Goal: Feedback & Contribution: Leave review/rating

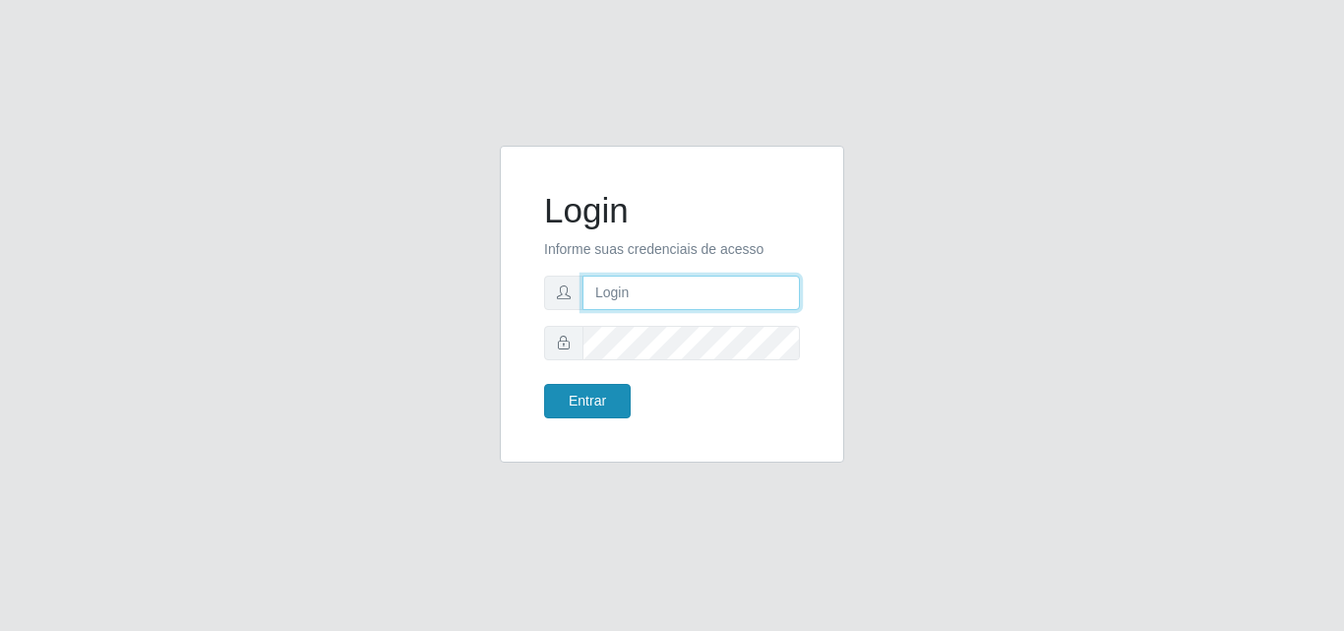
type input "[EMAIL_ADDRESS][DOMAIN_NAME]"
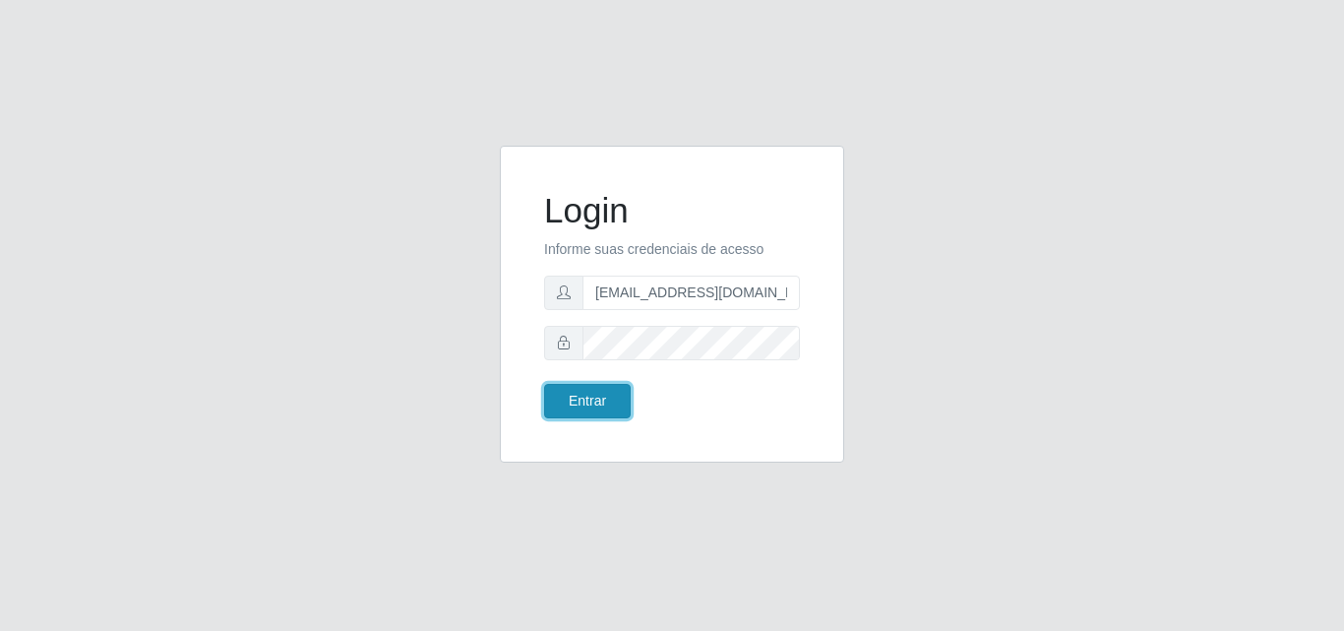
click at [578, 386] on button "Entrar" at bounding box center [587, 401] width 87 height 34
click at [594, 395] on button "Entrar" at bounding box center [587, 401] width 87 height 34
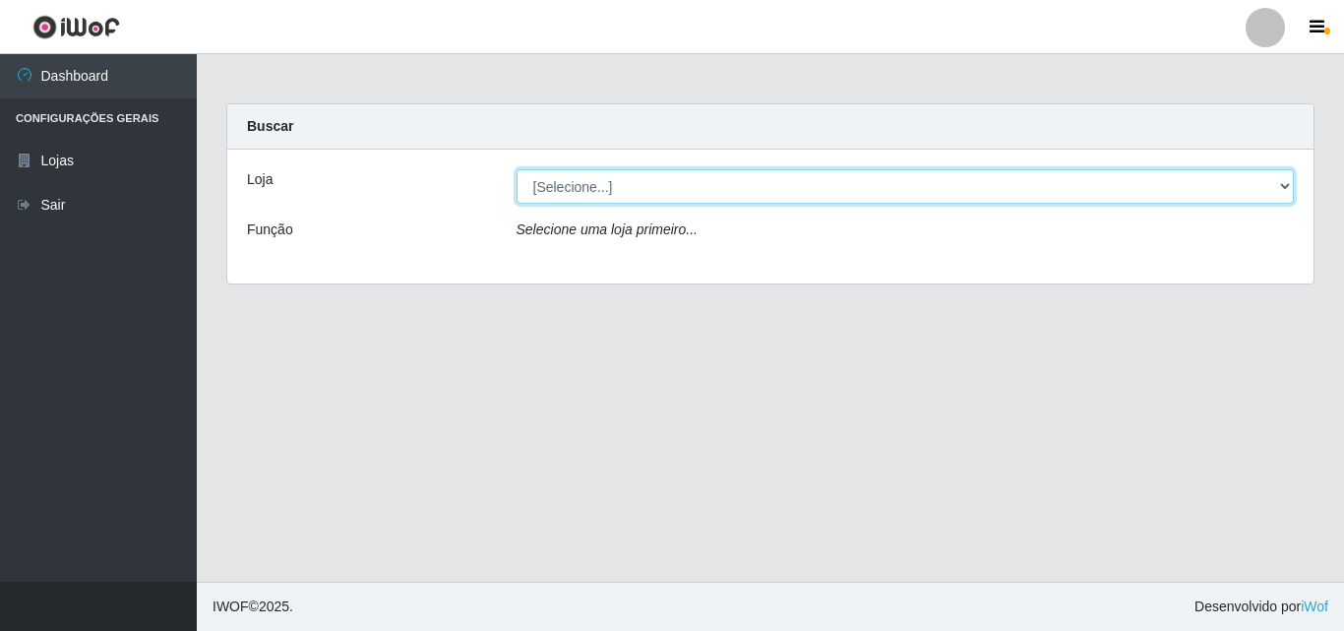
click at [1248, 176] on select "[Selecione...] Rede Potiguar 1 - Macaíba" at bounding box center [905, 186] width 778 height 34
select select "100"
click at [516, 169] on select "[Selecione...] Rede Potiguar 1 - Macaíba" at bounding box center [905, 186] width 778 height 34
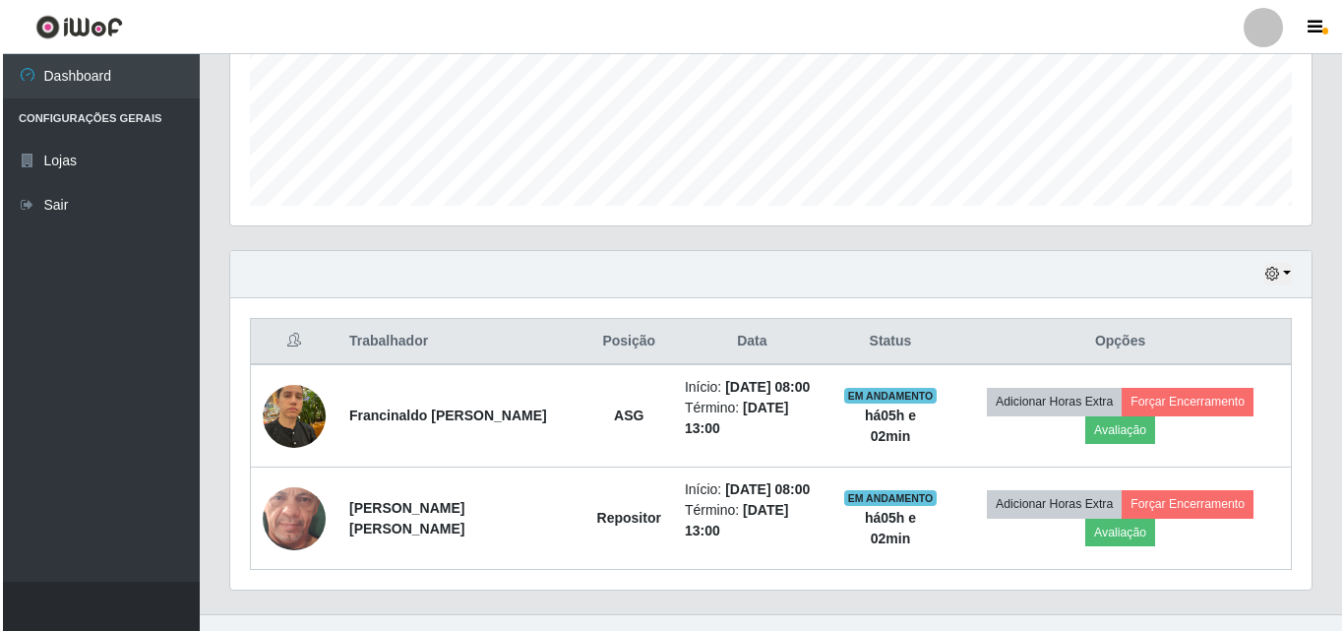
scroll to position [523, 0]
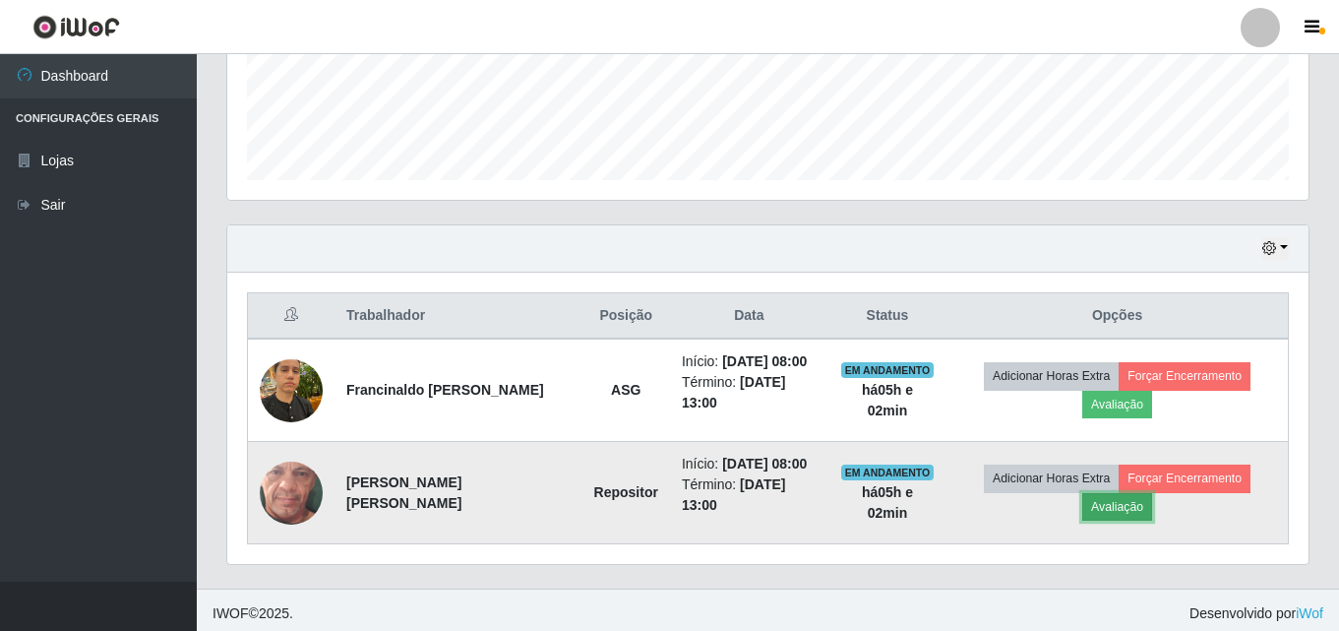
click at [1123, 501] on button "Avaliação" at bounding box center [1117, 507] width 70 height 28
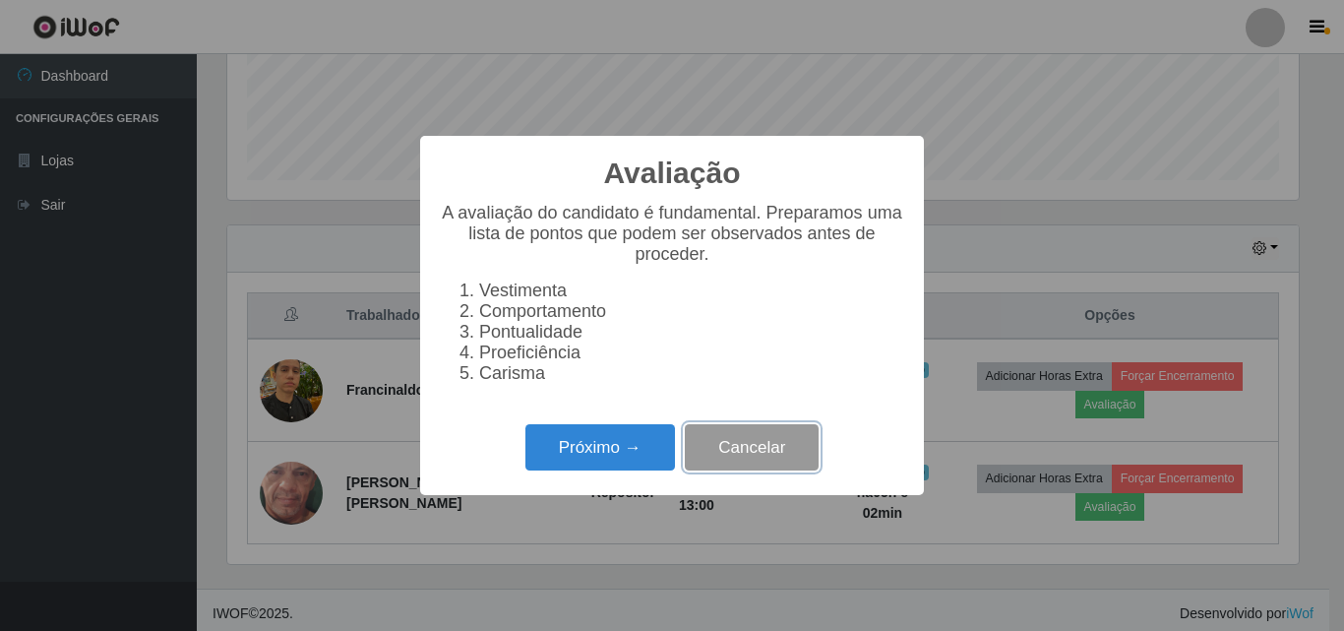
click at [792, 452] on button "Cancelar" at bounding box center [752, 447] width 134 height 46
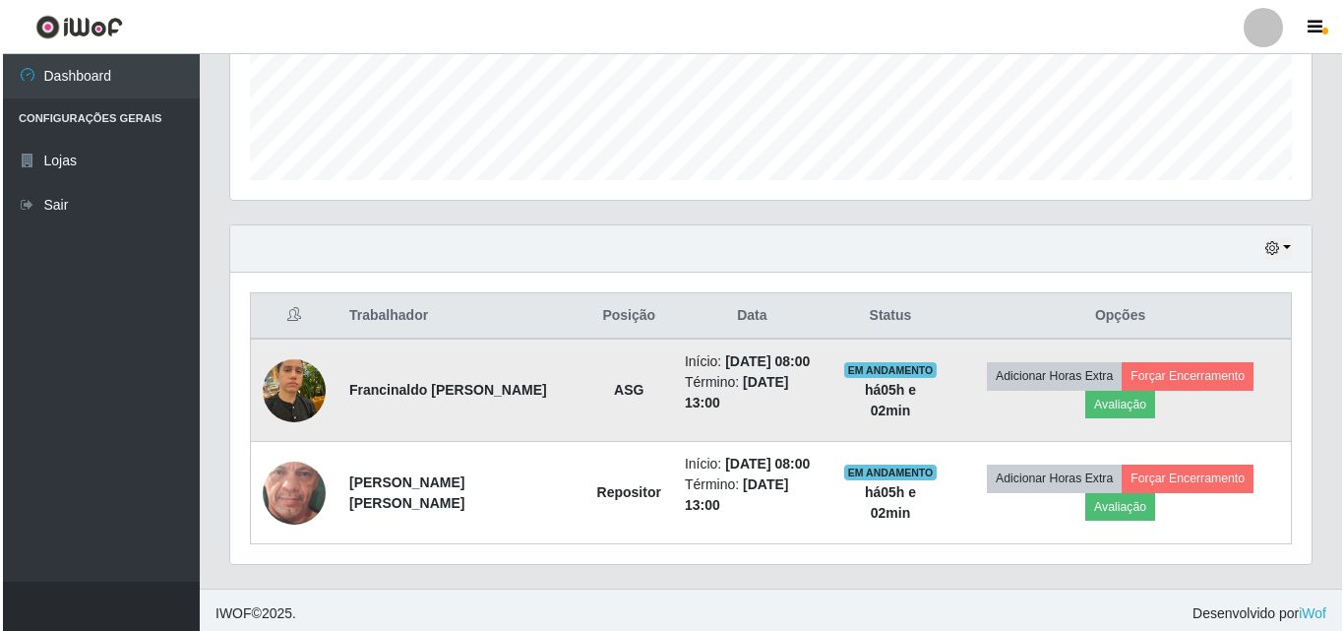
scroll to position [408, 1081]
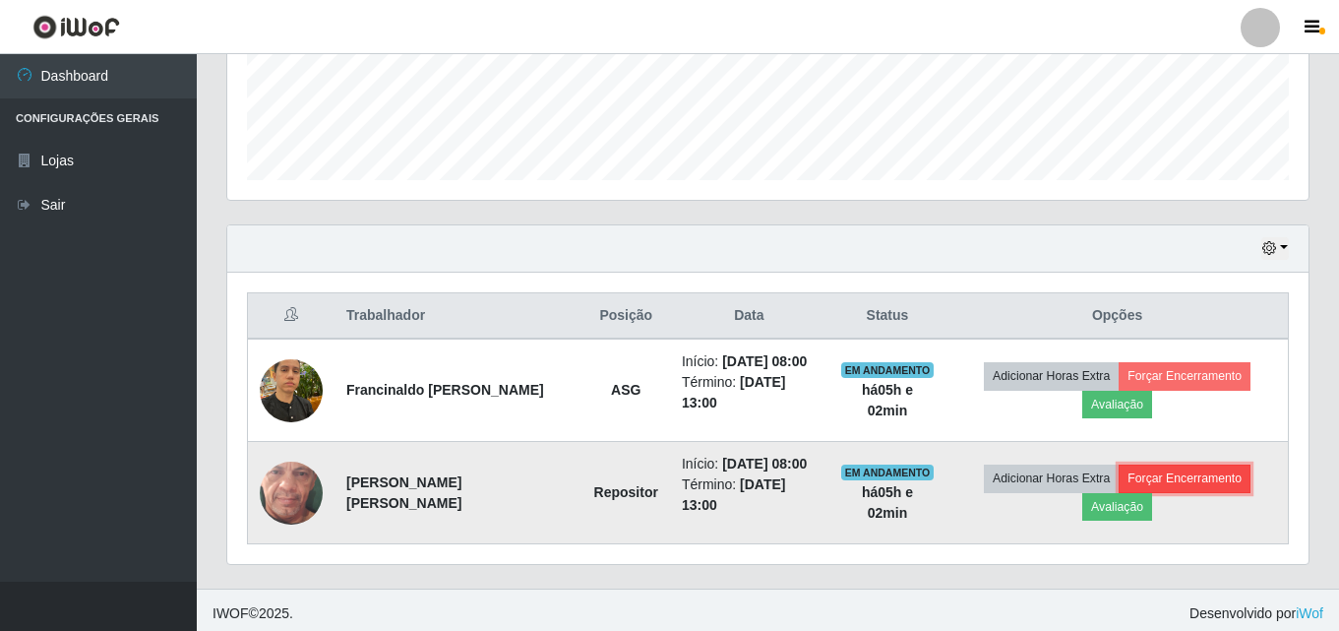
click at [1192, 477] on button "Forçar Encerramento" at bounding box center [1185, 478] width 132 height 28
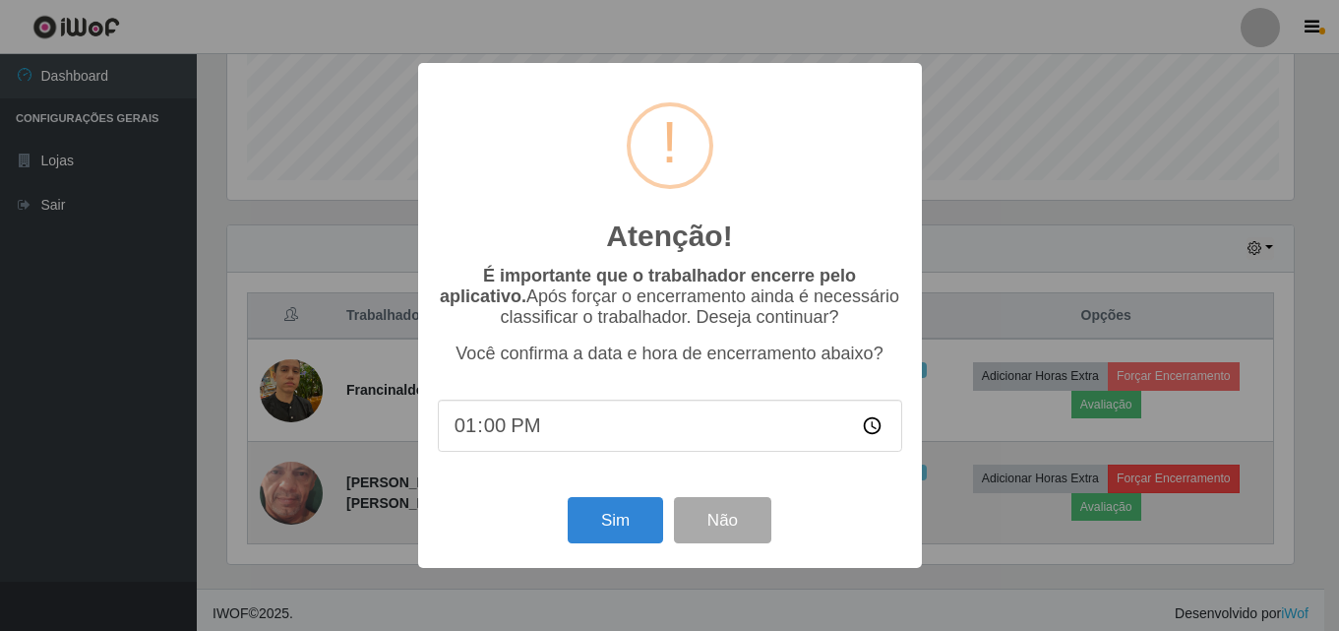
scroll to position [408, 1071]
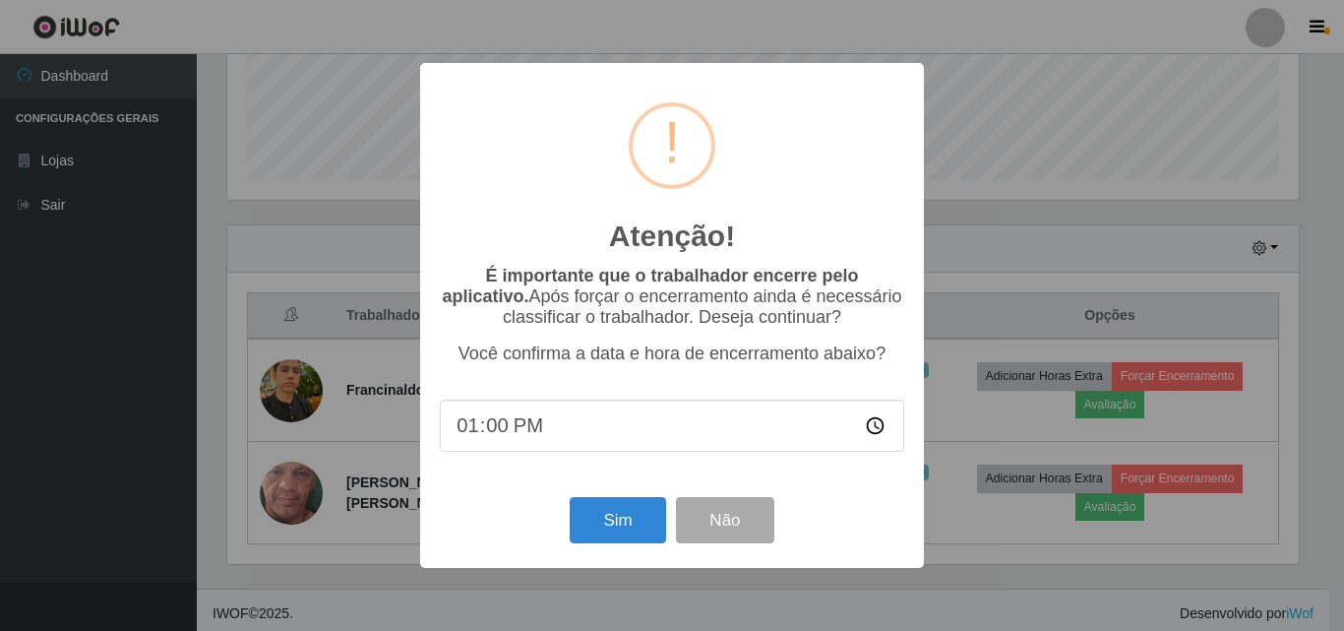
click at [1119, 304] on div "Atenção! × É importante que o trabalhador encerre pelo aplicativo. Após forçar …" at bounding box center [672, 315] width 1344 height 631
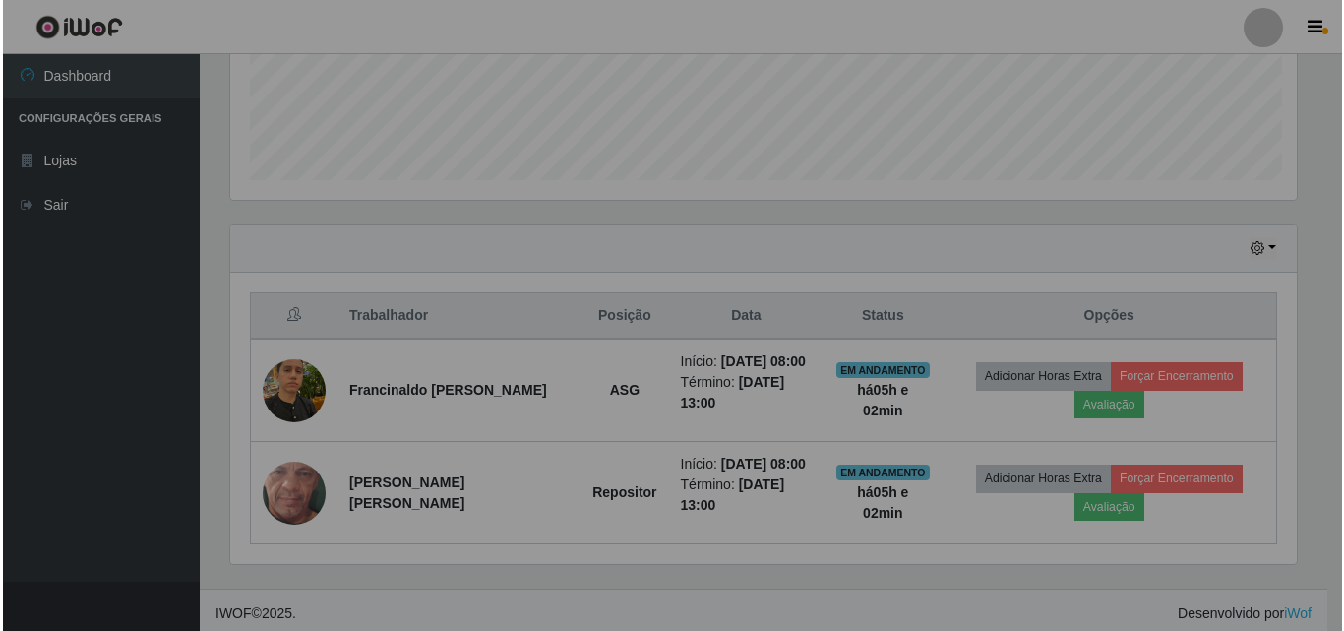
scroll to position [408, 1081]
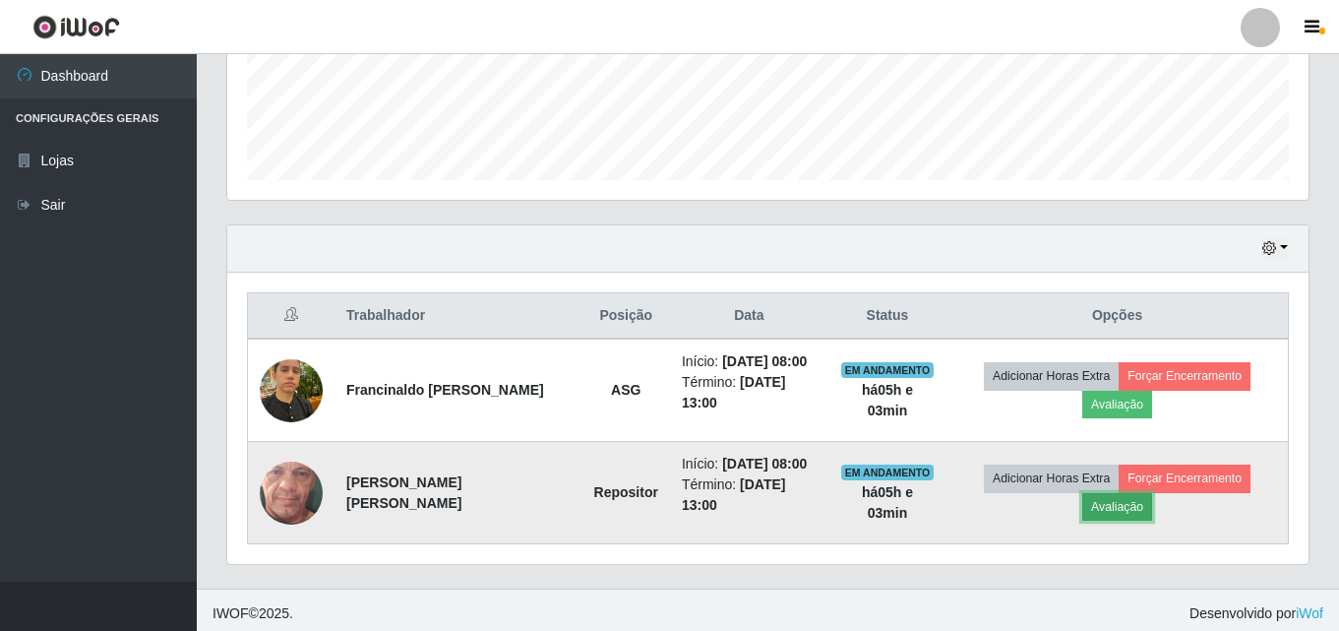
click at [1116, 508] on button "Avaliação" at bounding box center [1117, 507] width 70 height 28
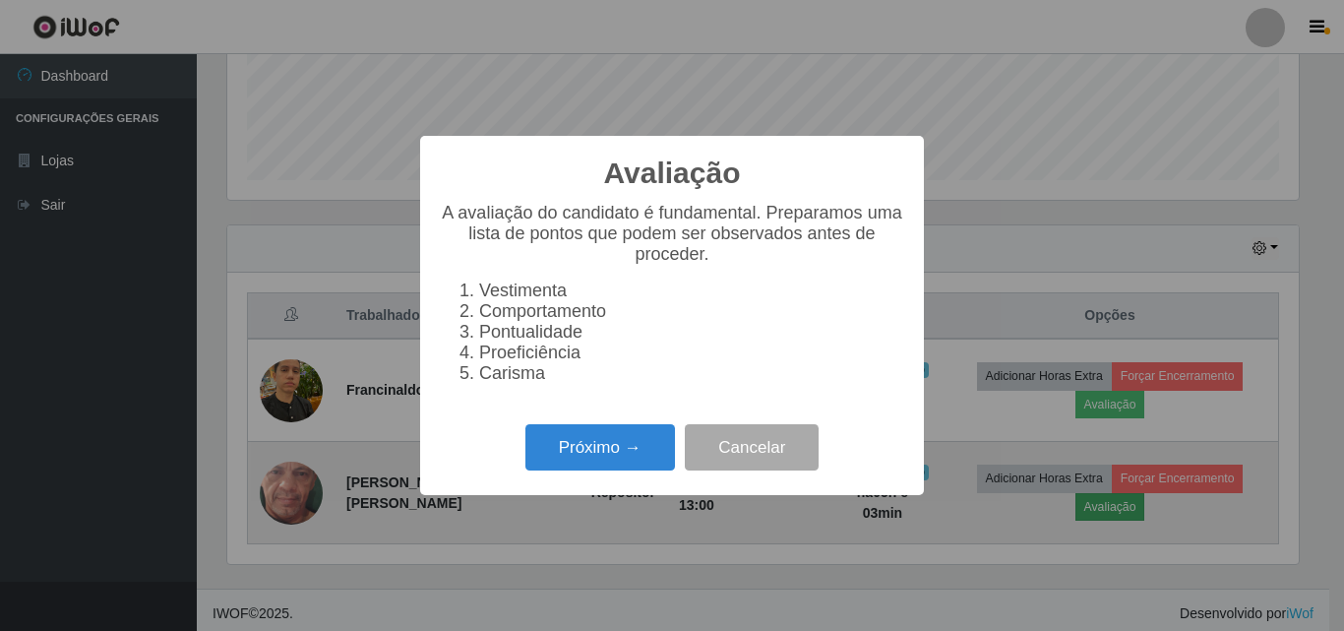
scroll to position [408, 1071]
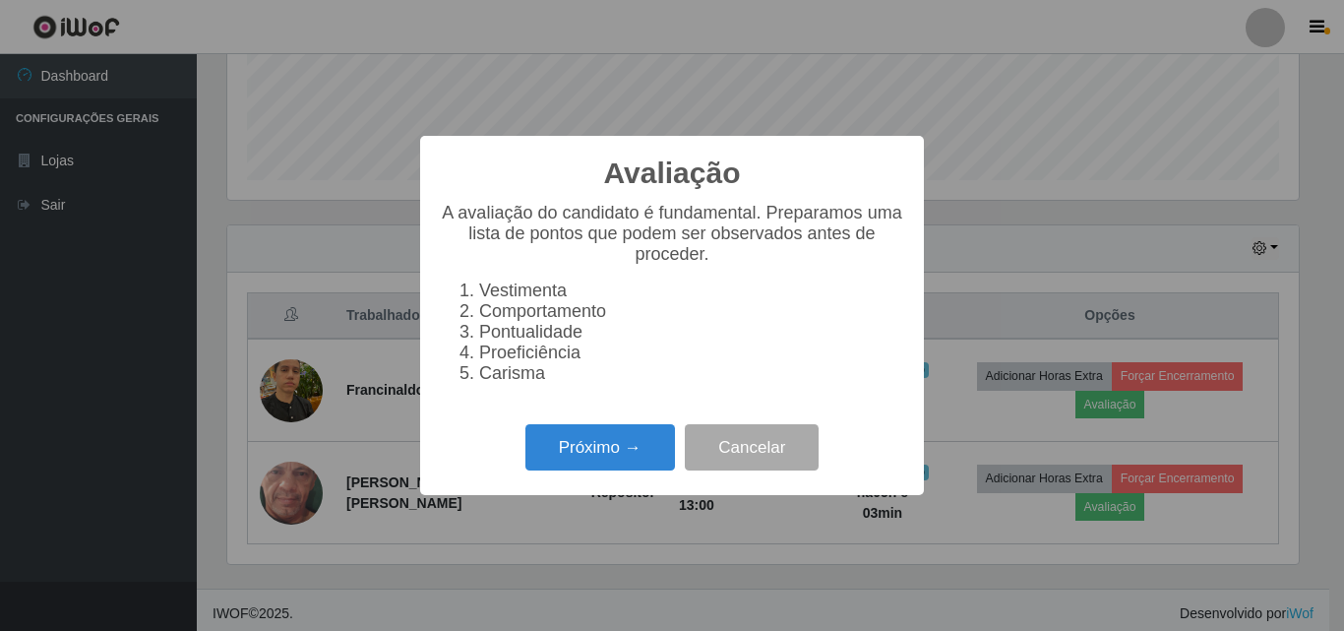
click at [479, 384] on li "Carisma" at bounding box center [691, 373] width 425 height 21
click at [547, 384] on li "Carisma" at bounding box center [691, 373] width 425 height 21
click at [584, 447] on button "Próximo →" at bounding box center [600, 447] width 150 height 46
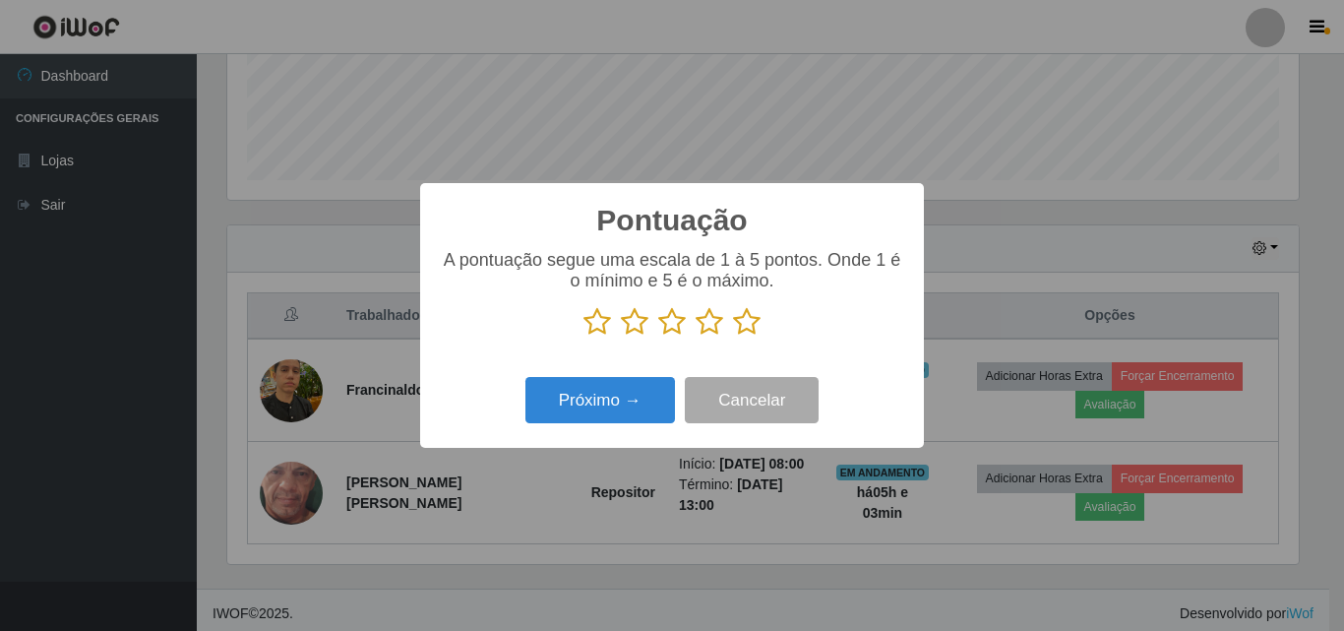
click at [744, 321] on icon at bounding box center [747, 322] width 28 height 30
click at [733, 336] on input "radio" at bounding box center [733, 336] width 0 height 0
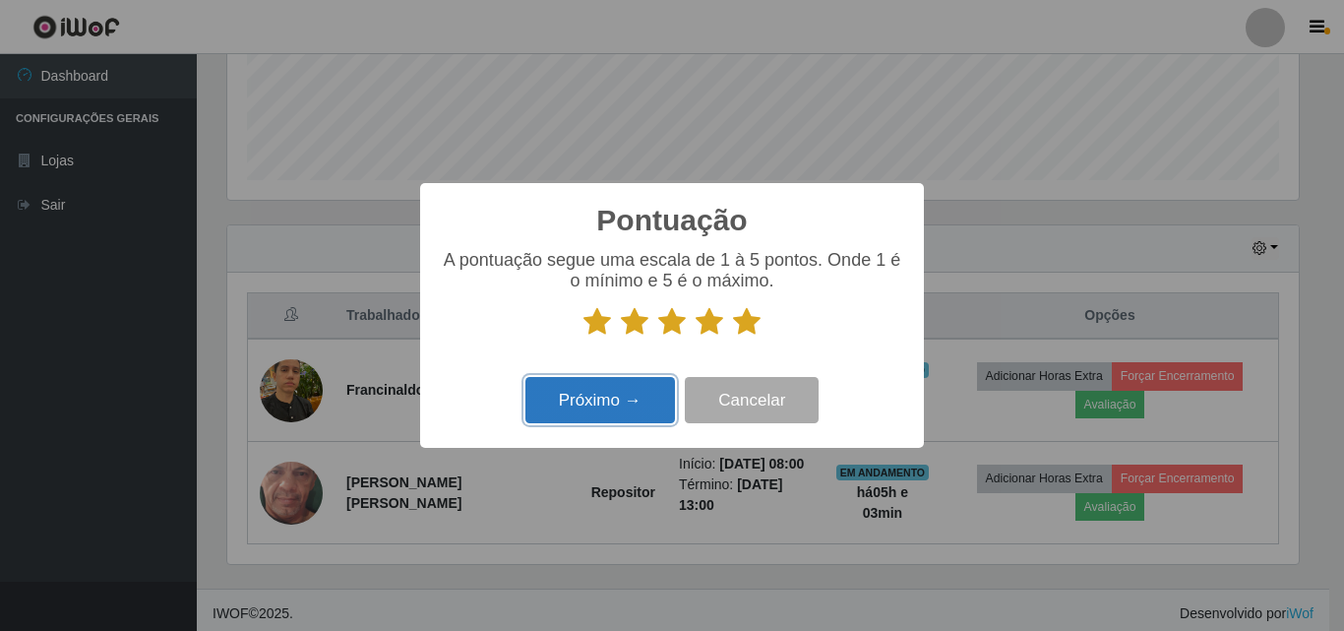
click at [634, 402] on button "Próximo →" at bounding box center [600, 400] width 150 height 46
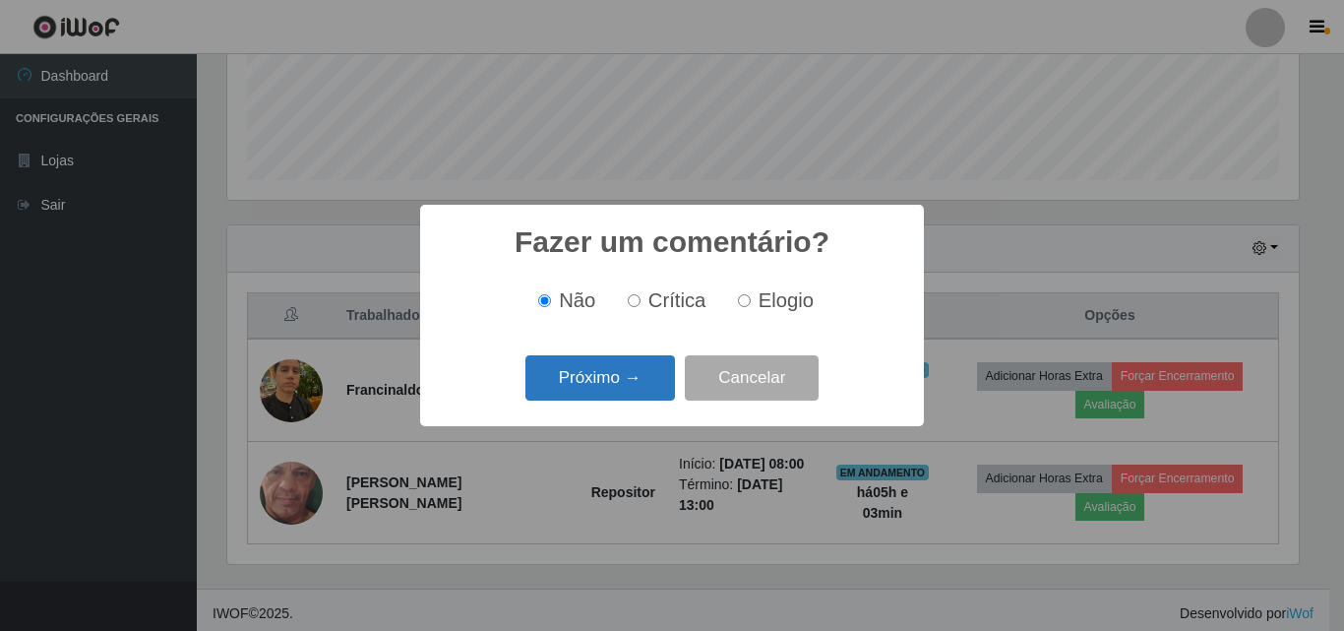
click at [623, 378] on button "Próximo →" at bounding box center [600, 378] width 150 height 46
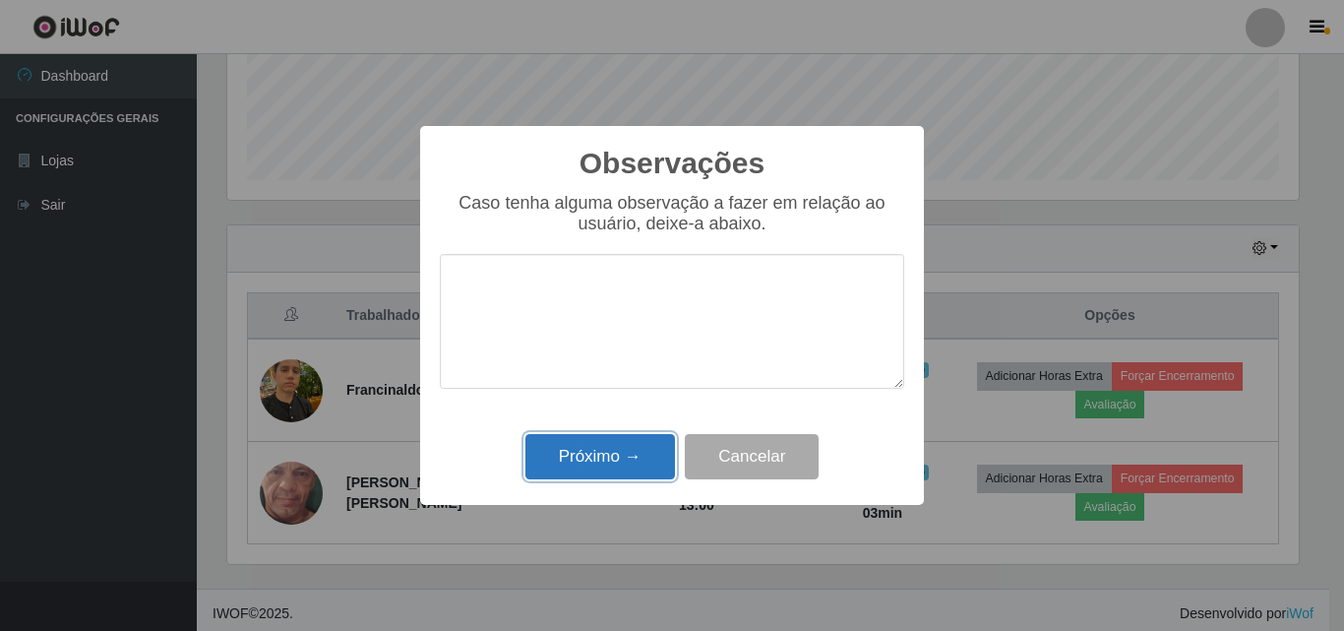
click at [627, 455] on button "Próximo →" at bounding box center [600, 457] width 150 height 46
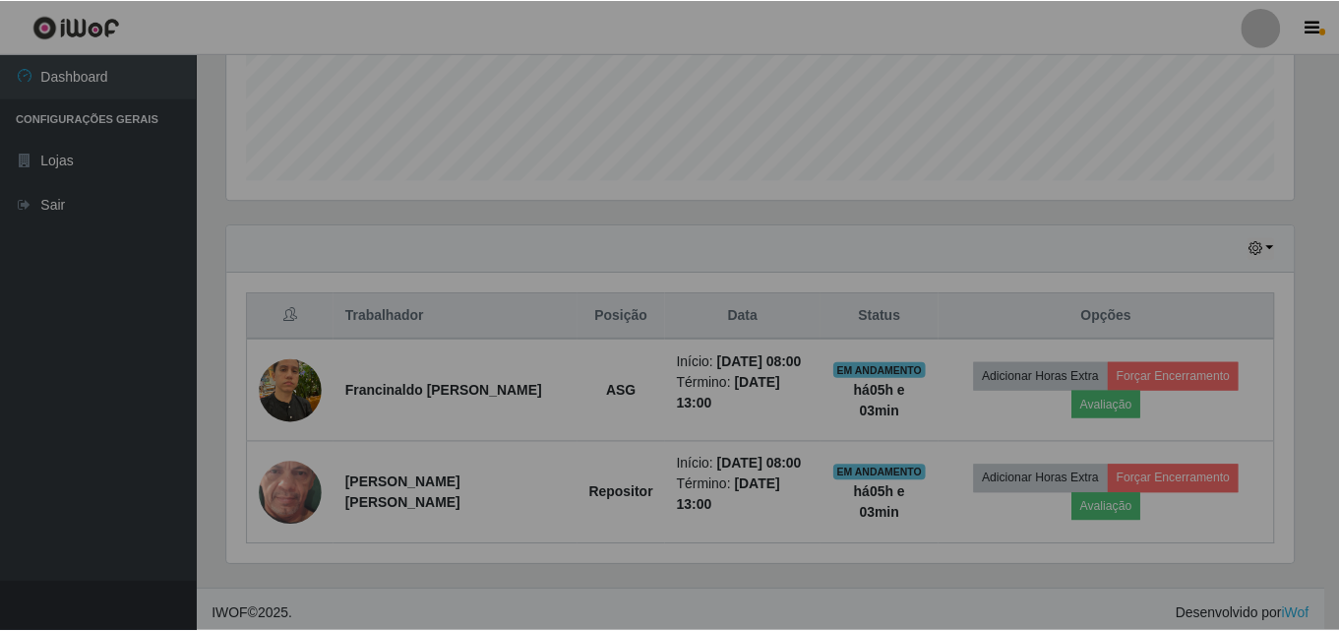
scroll to position [408, 1081]
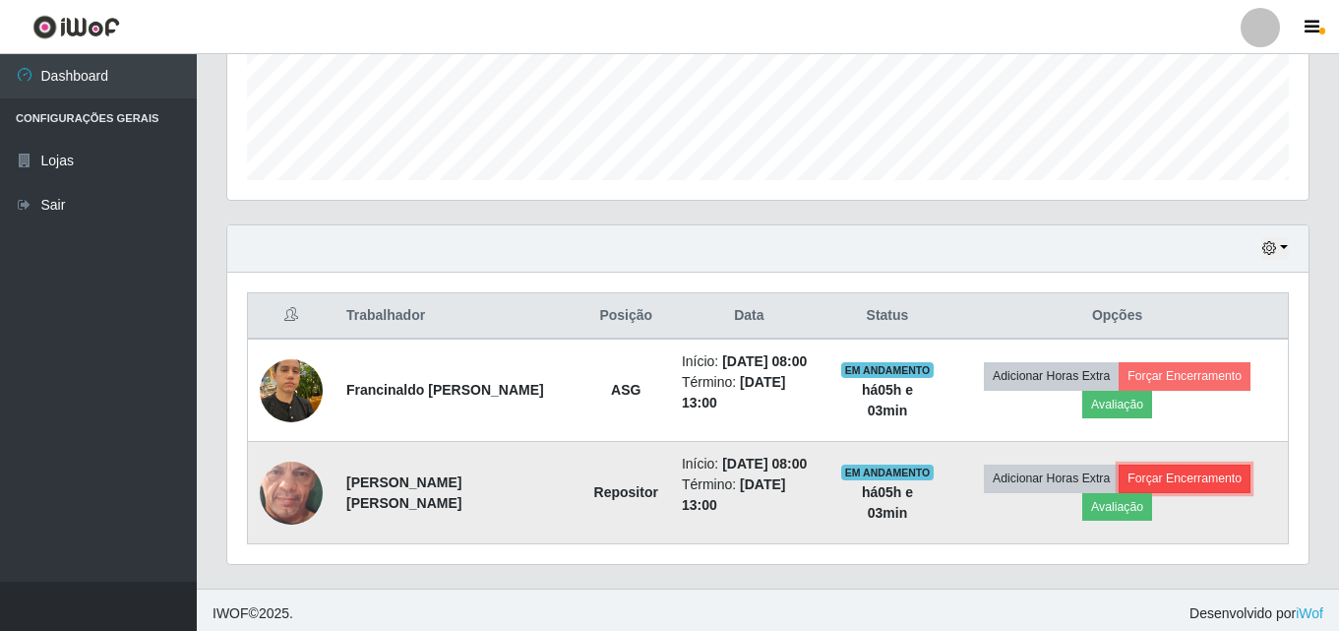
click at [1163, 475] on button "Forçar Encerramento" at bounding box center [1185, 478] width 132 height 28
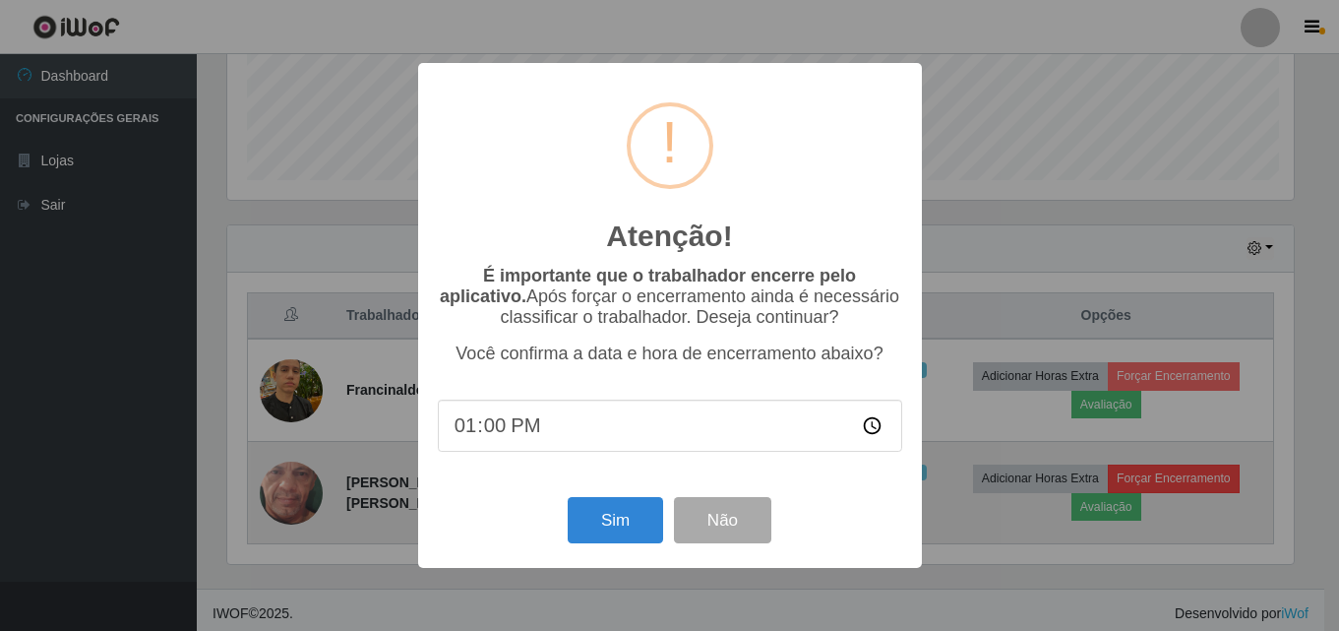
scroll to position [408, 1071]
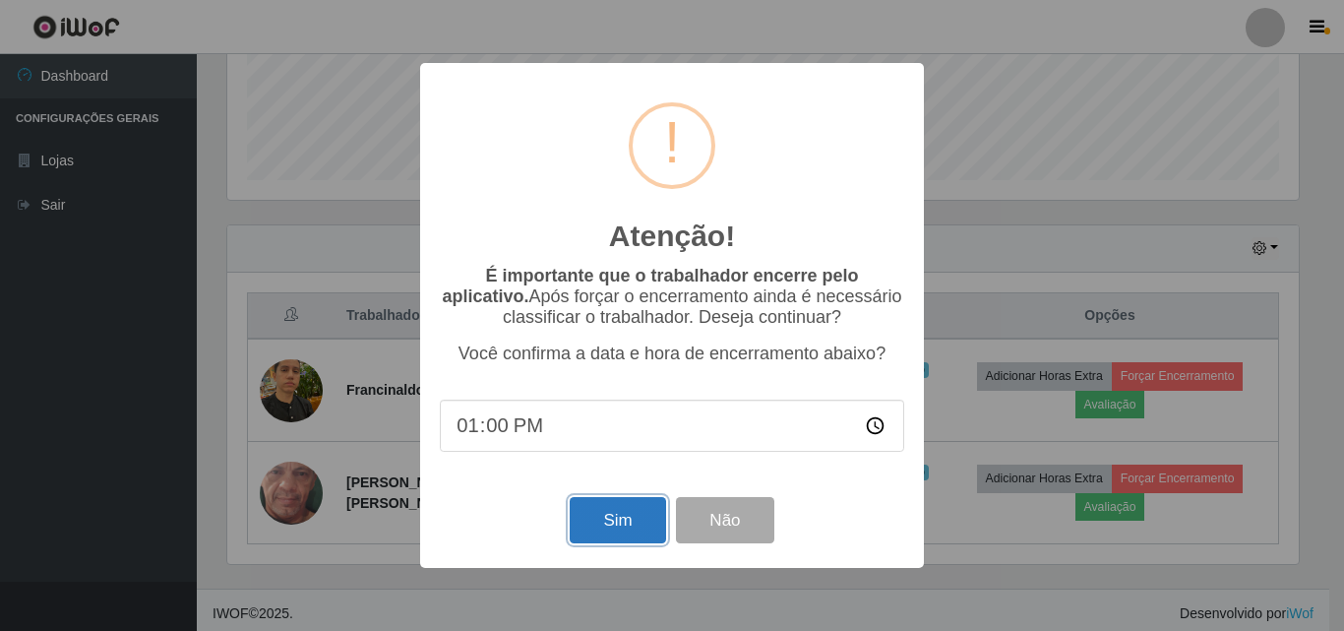
click at [608, 521] on button "Sim" at bounding box center [617, 520] width 95 height 46
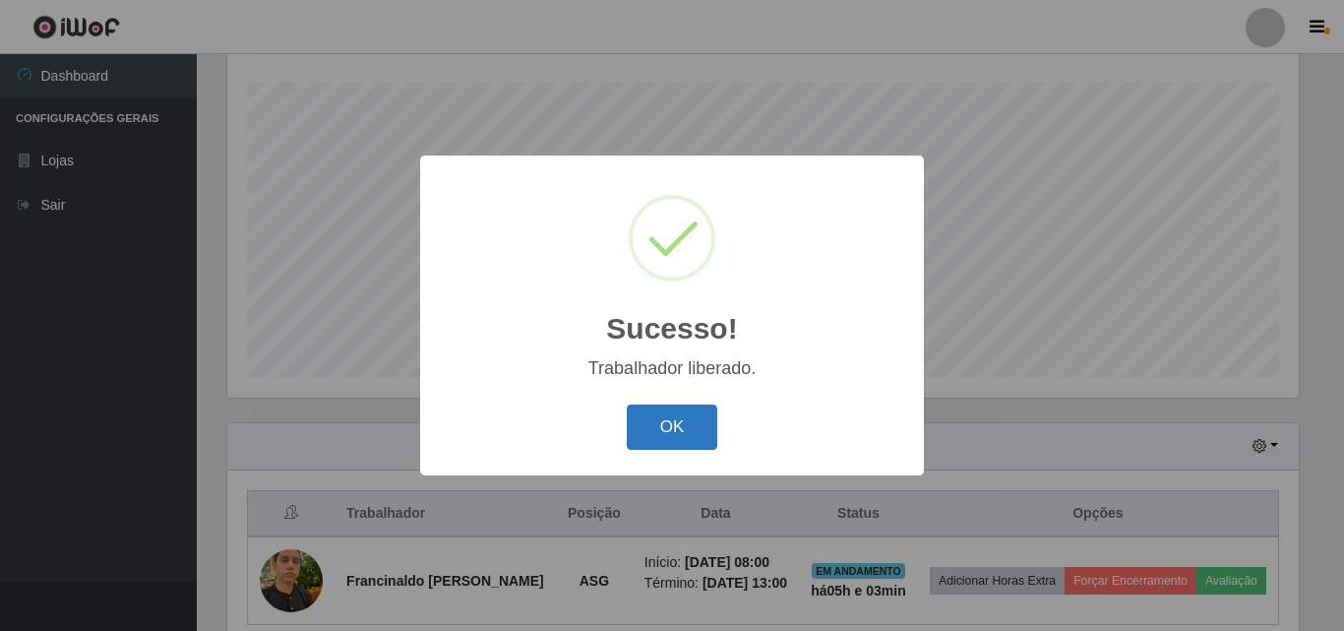
click at [682, 425] on button "OK" at bounding box center [672, 427] width 91 height 46
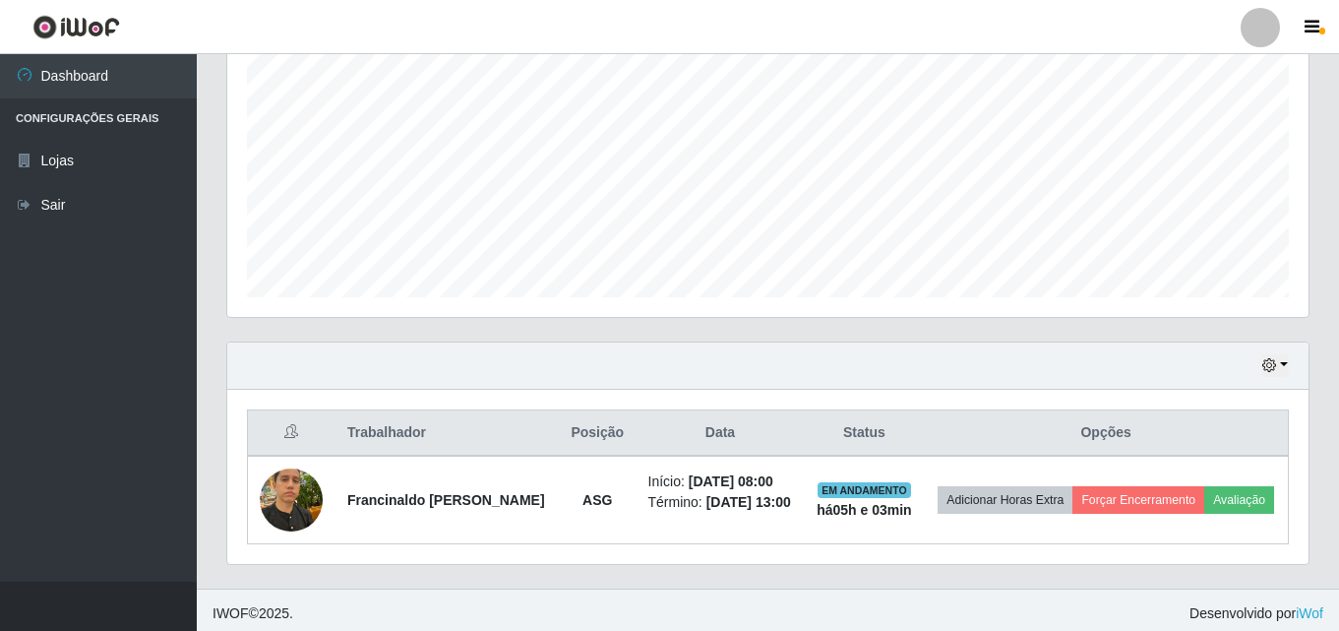
scroll to position [413, 0]
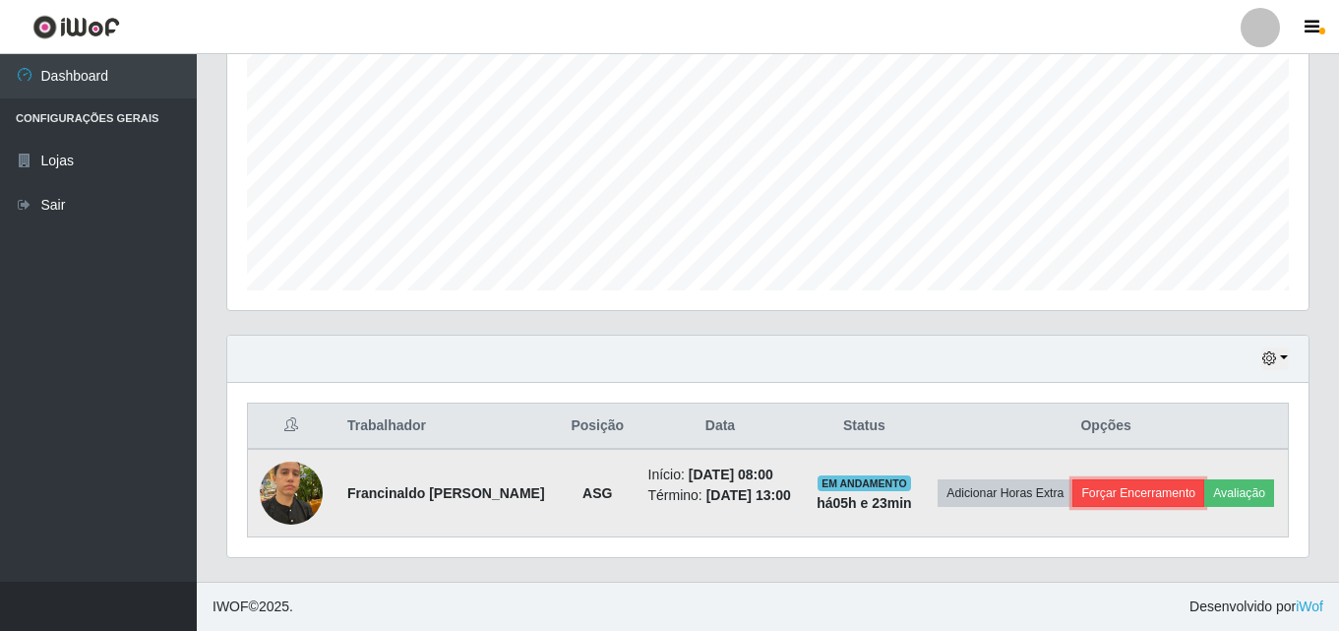
click at [1129, 495] on button "Forçar Encerramento" at bounding box center [1138, 493] width 132 height 28
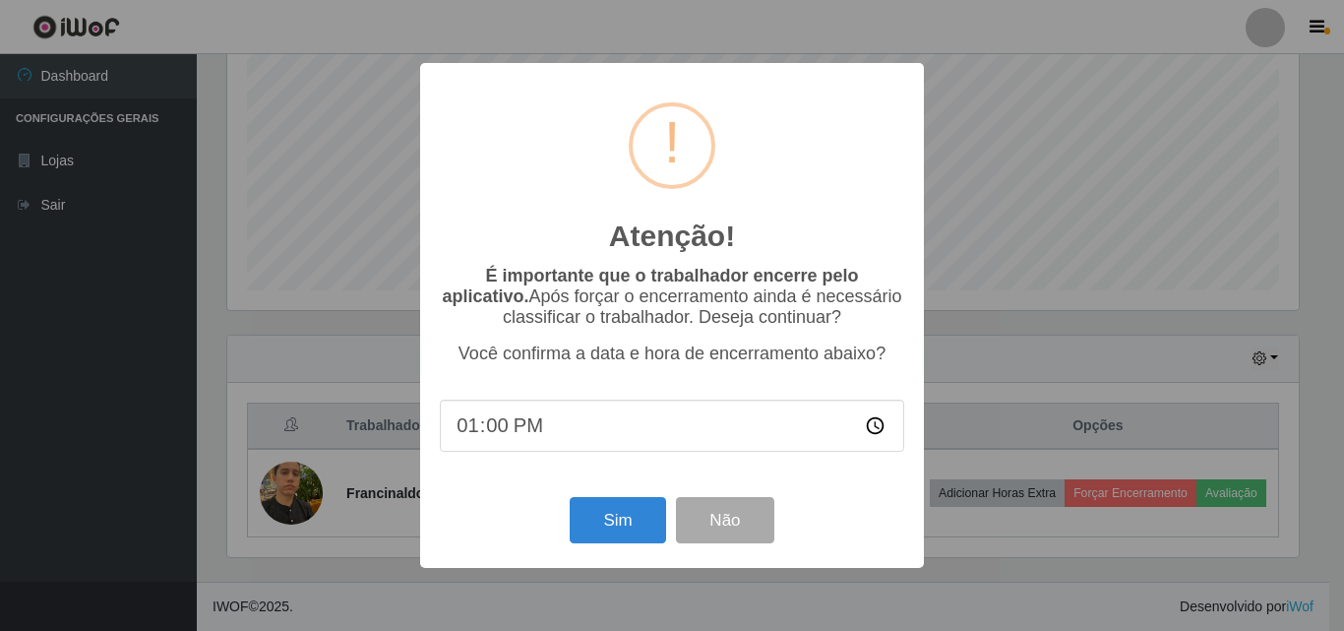
click at [1059, 277] on div "Atenção! × É importante que o trabalhador encerre pelo aplicativo. Após forçar …" at bounding box center [672, 315] width 1344 height 631
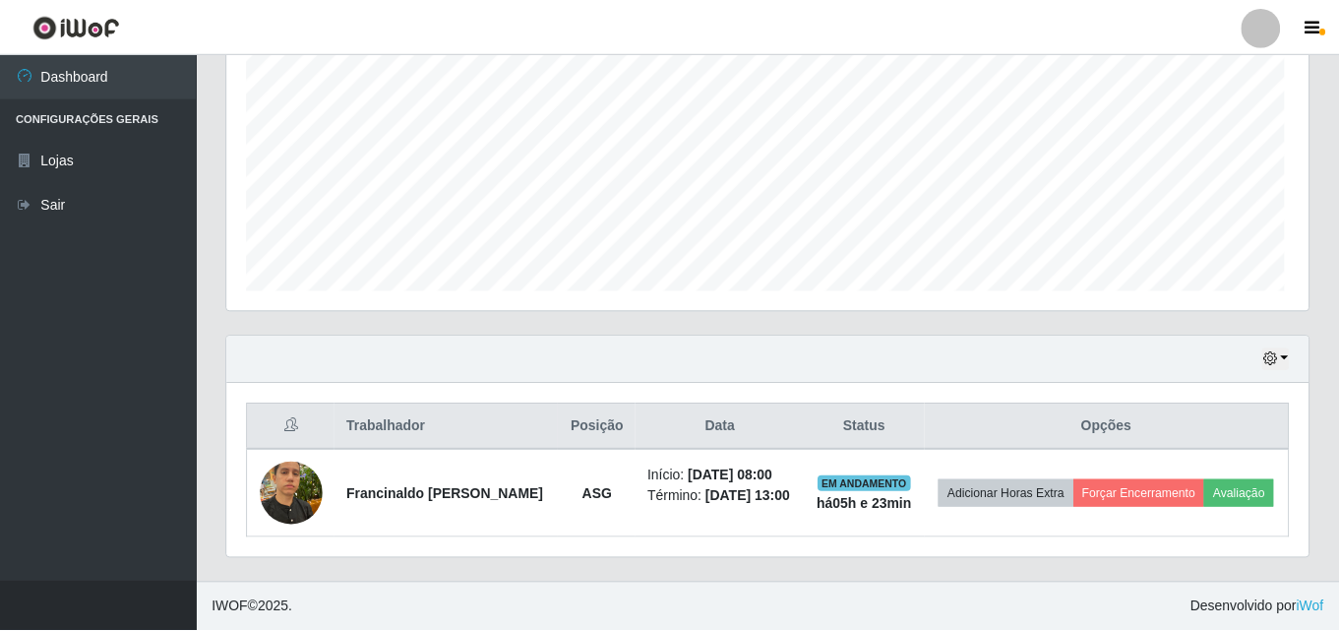
scroll to position [408, 1081]
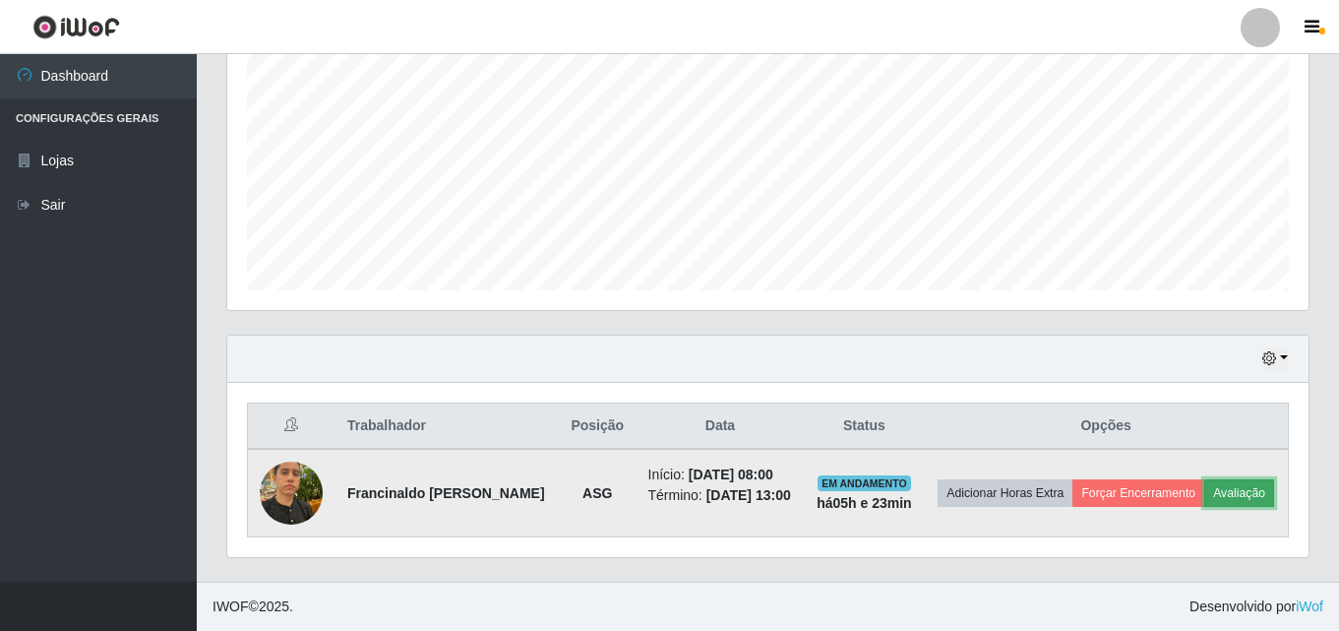
click at [1230, 487] on button "Avaliação" at bounding box center [1239, 493] width 70 height 28
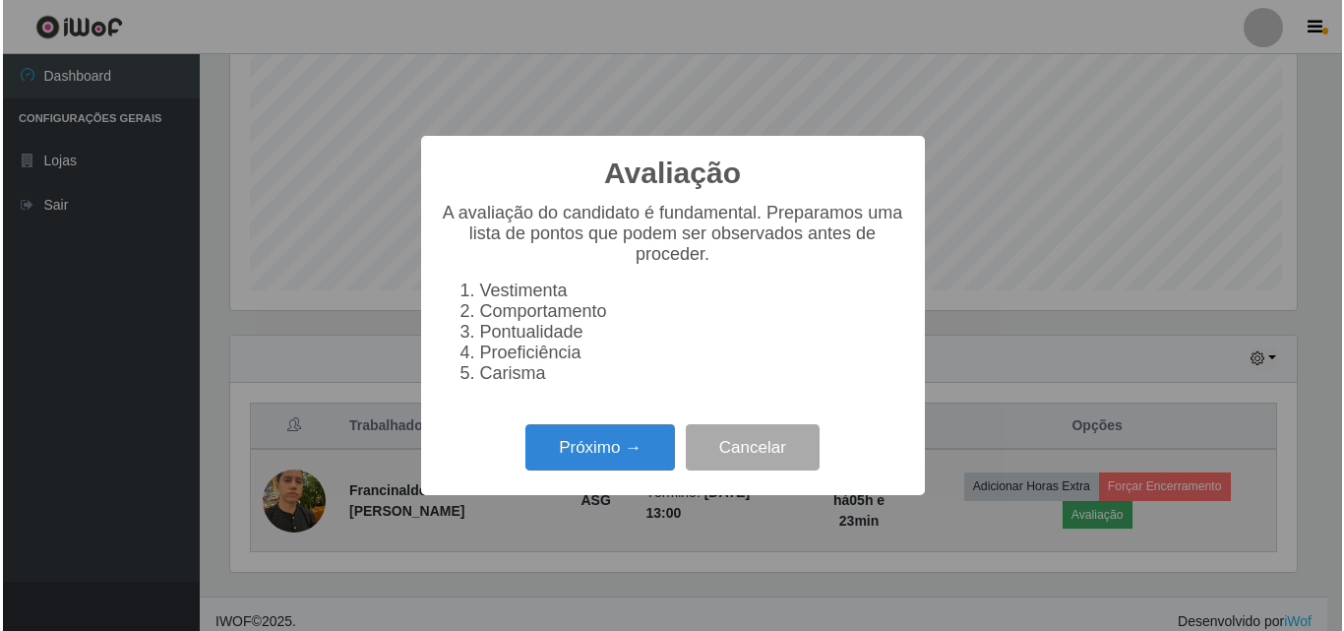
scroll to position [408, 1071]
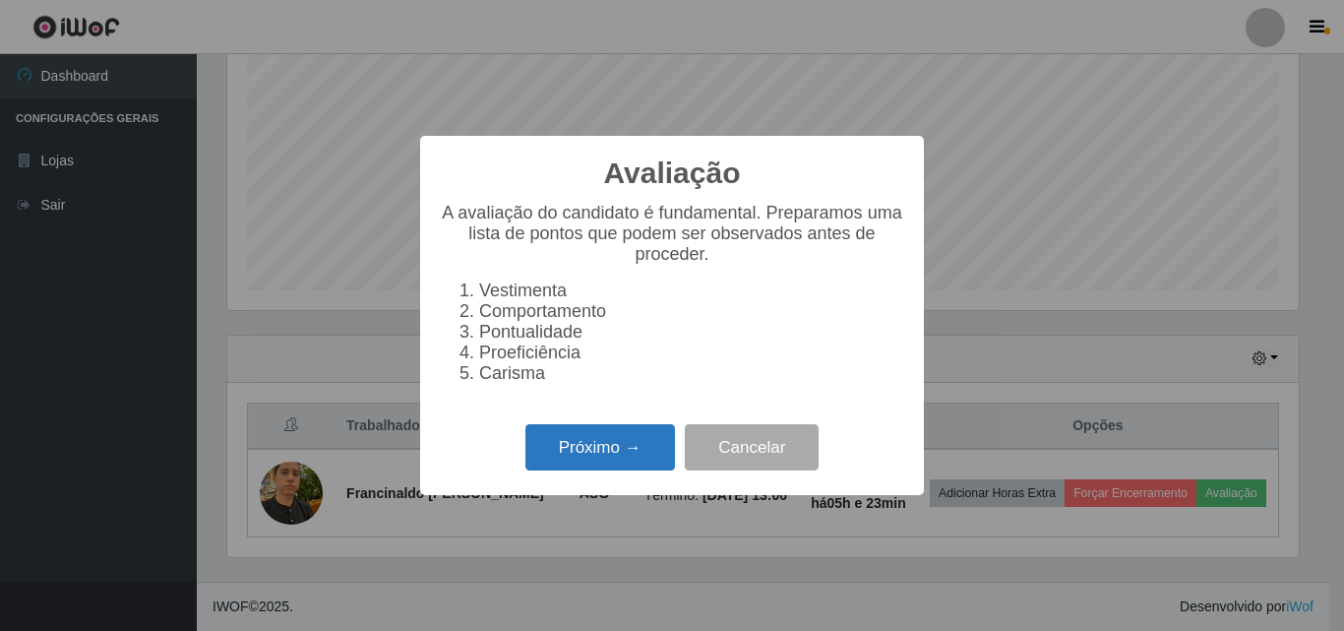
click at [607, 450] on button "Próximo →" at bounding box center [600, 447] width 150 height 46
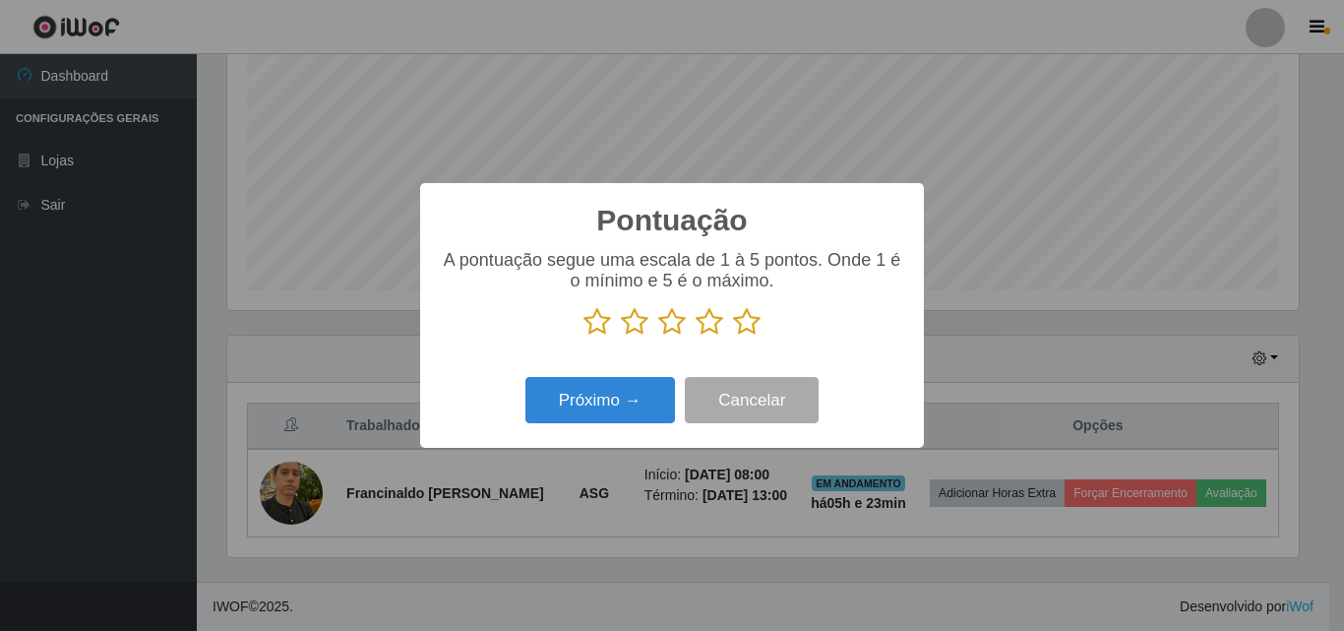
click at [740, 320] on icon at bounding box center [747, 322] width 28 height 30
click at [733, 336] on input "radio" at bounding box center [733, 336] width 0 height 0
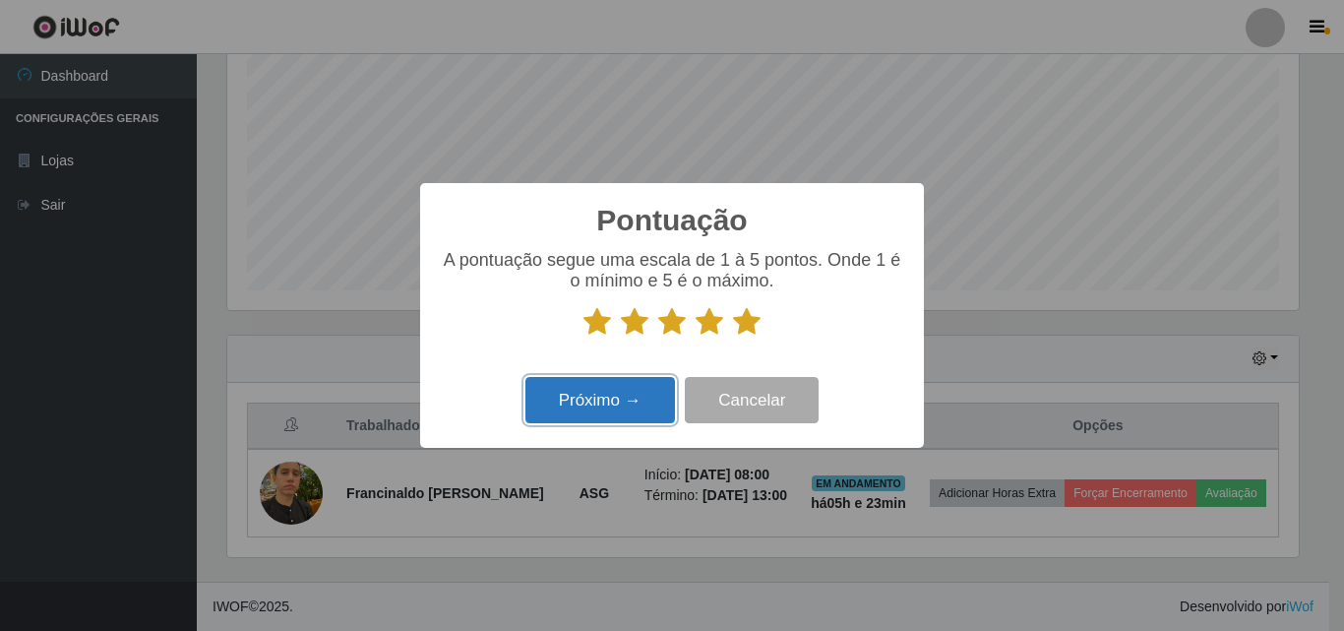
click at [588, 396] on button "Próximo →" at bounding box center [600, 400] width 150 height 46
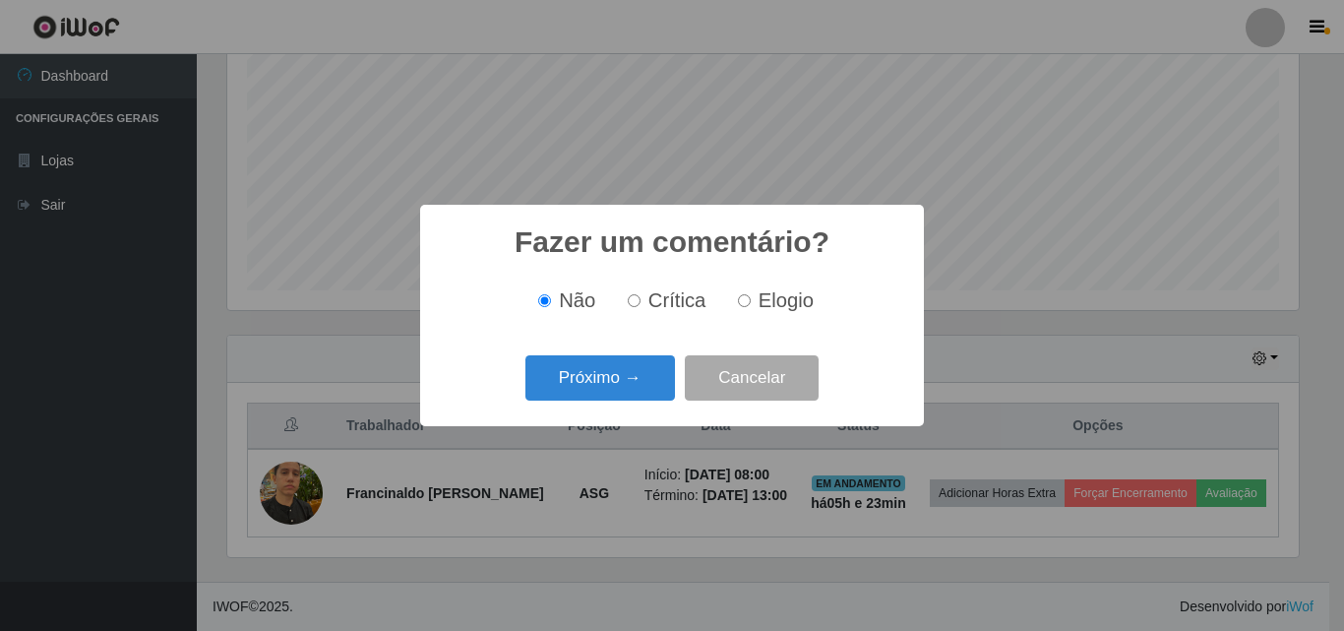
click at [746, 301] on input "Elogio" at bounding box center [744, 300] width 13 height 13
radio input "true"
click at [613, 372] on button "Próximo →" at bounding box center [600, 378] width 150 height 46
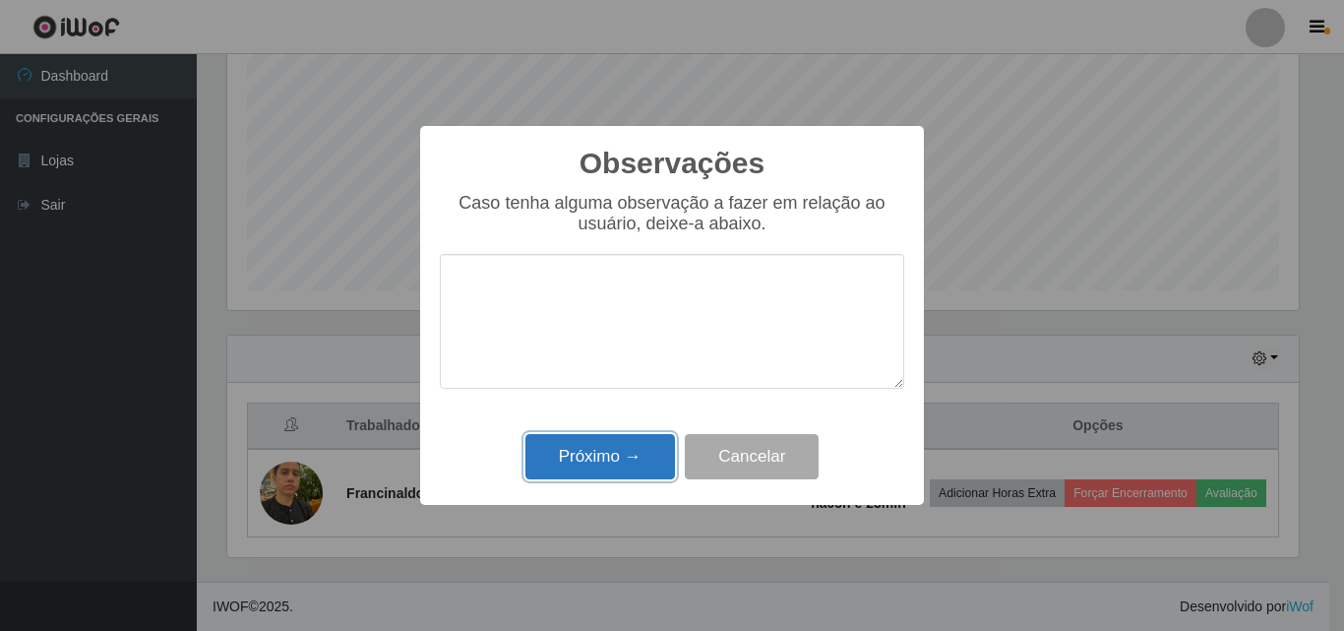
click at [599, 453] on button "Próximo →" at bounding box center [600, 457] width 150 height 46
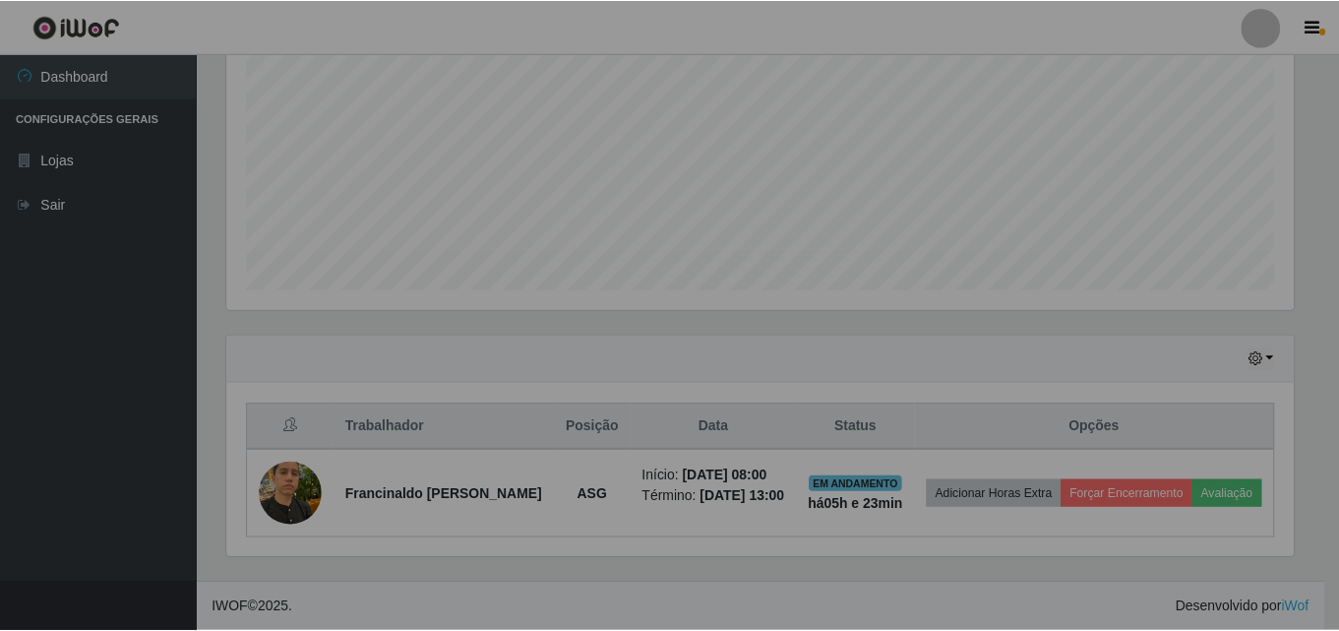
scroll to position [408, 1081]
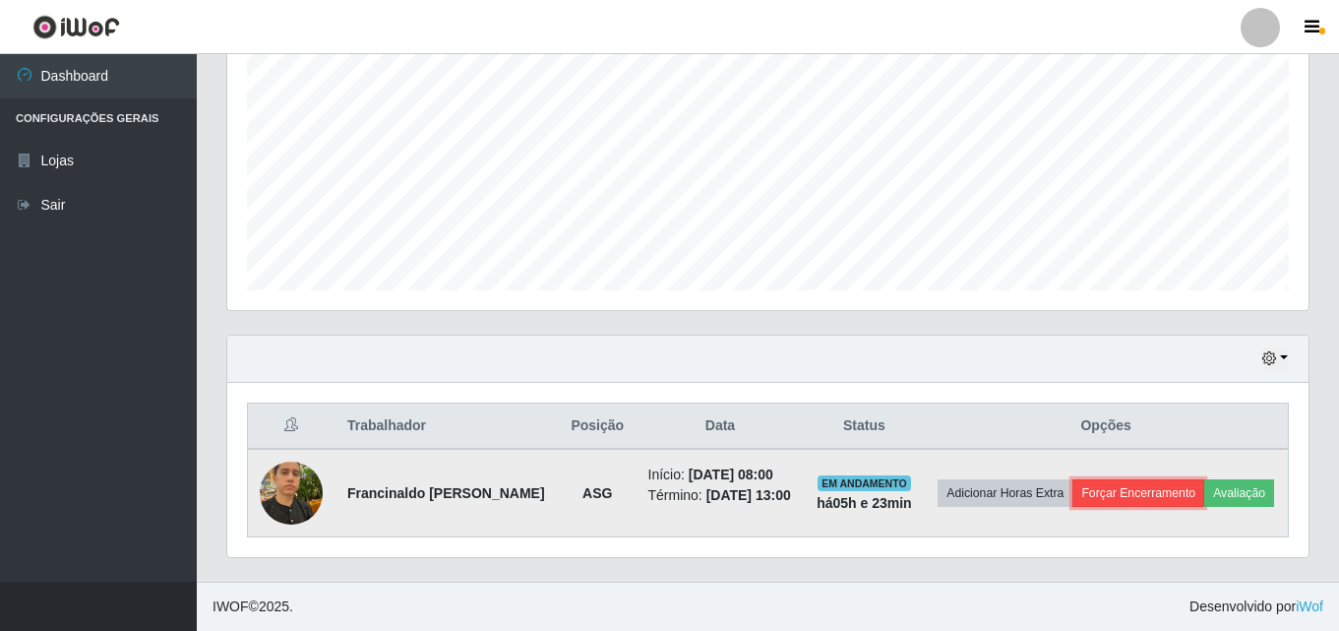
click at [1131, 491] on button "Forçar Encerramento" at bounding box center [1138, 493] width 132 height 28
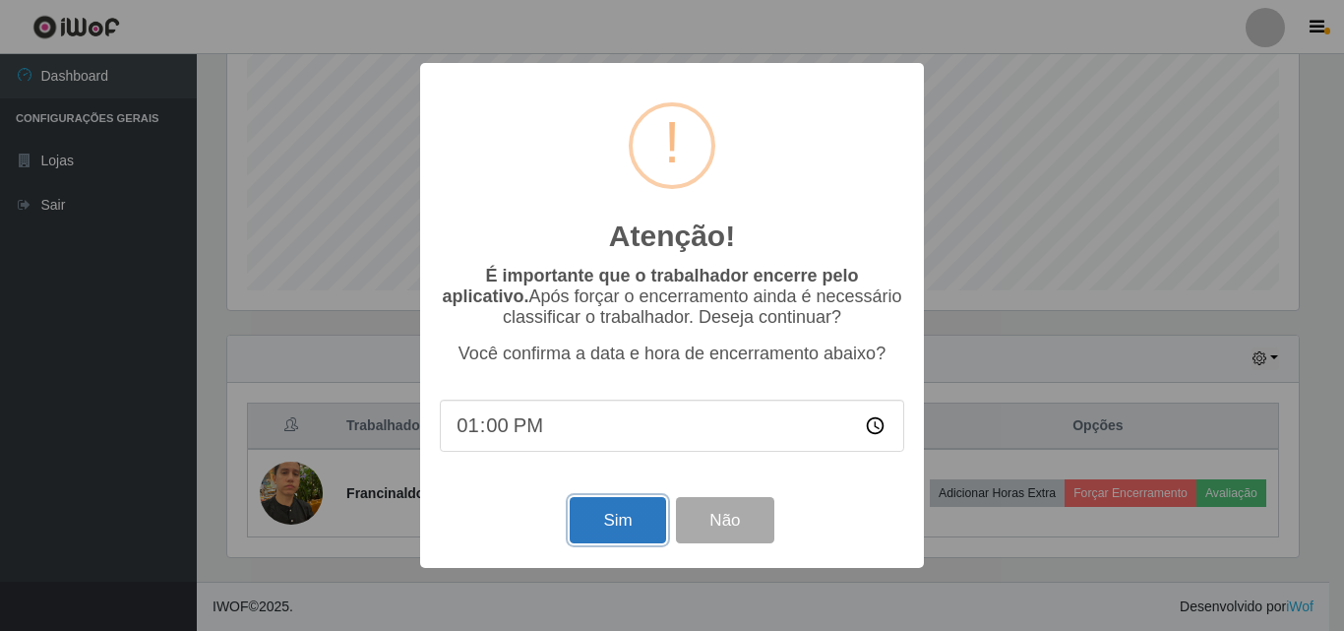
click at [604, 523] on button "Sim" at bounding box center [617, 520] width 95 height 46
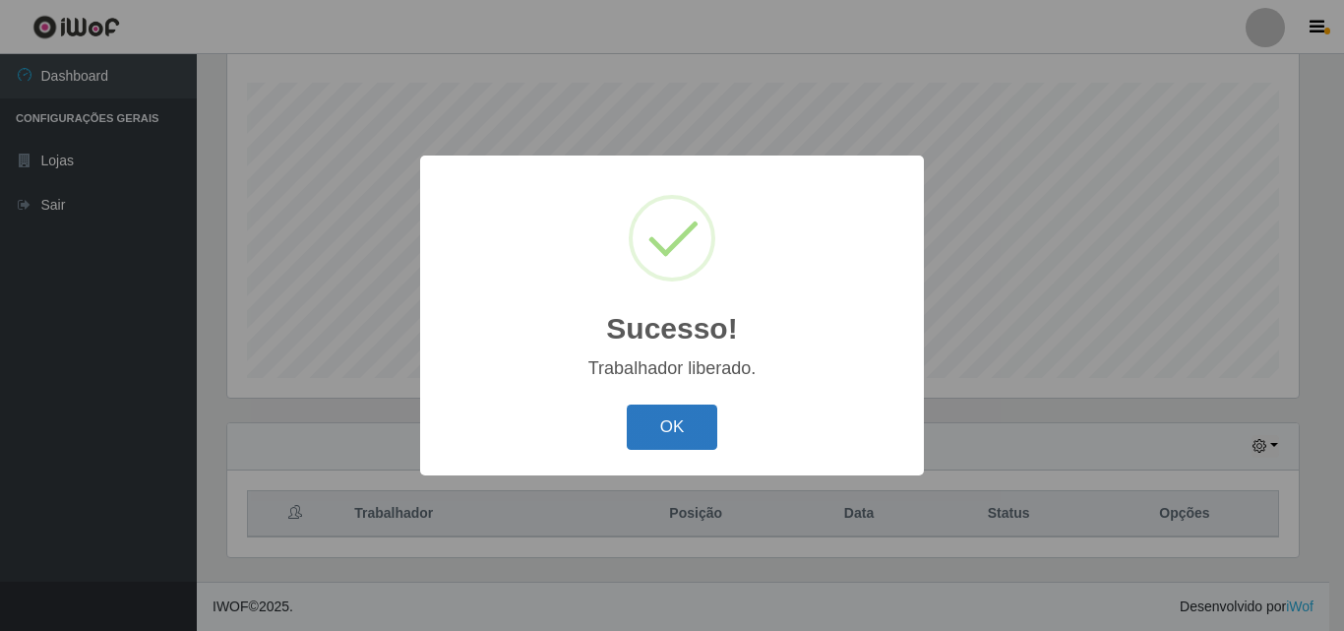
click at [694, 428] on button "OK" at bounding box center [672, 427] width 91 height 46
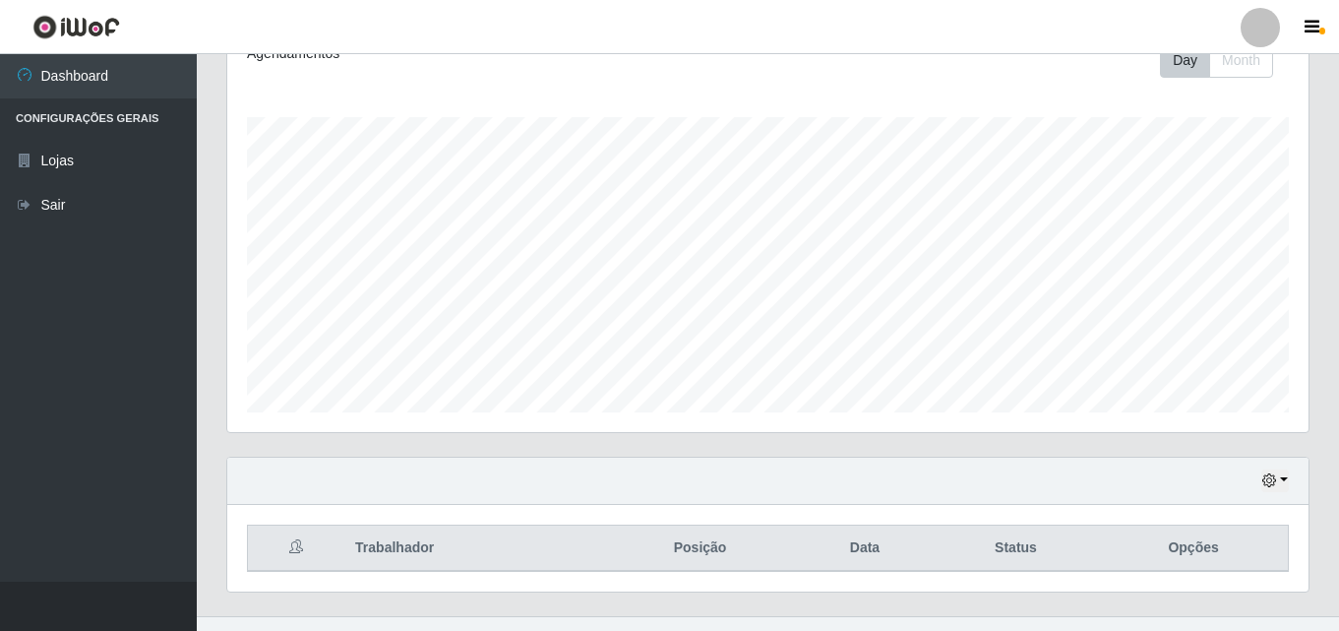
scroll to position [326, 0]
